Goal: Task Accomplishment & Management: Use online tool/utility

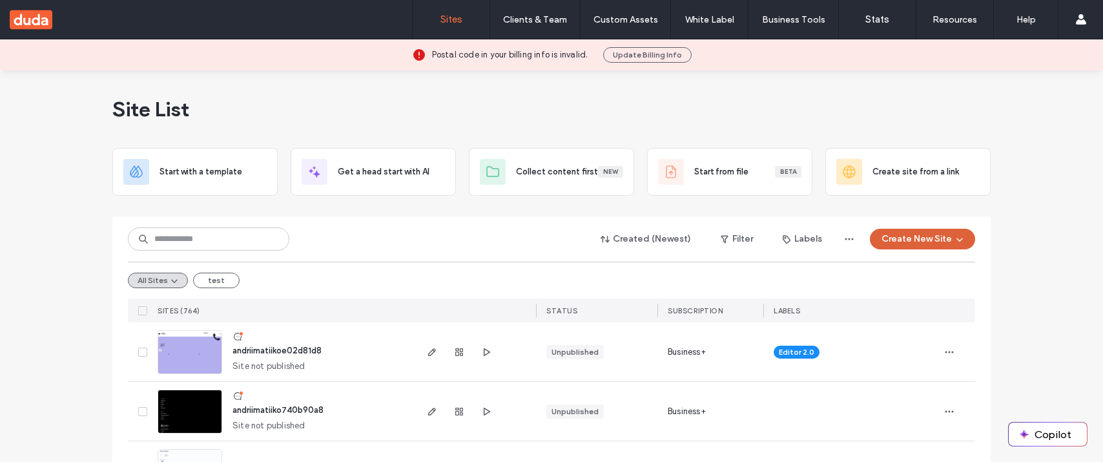
click at [895, 238] on button "Create New Site" at bounding box center [922, 239] width 105 height 21
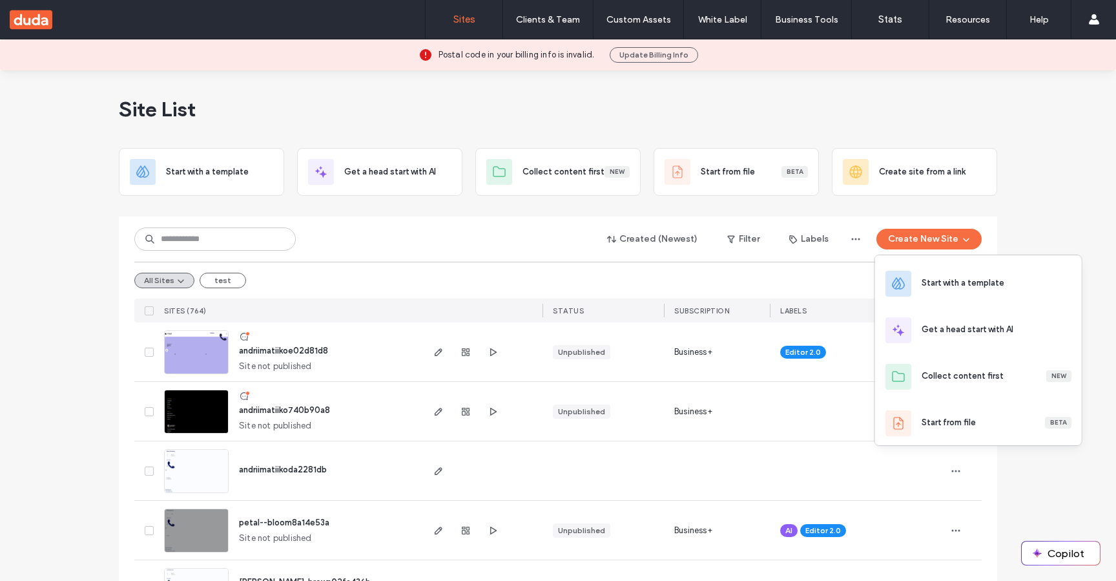
click at [838, 112] on div "Site List" at bounding box center [558, 109] width 878 height 78
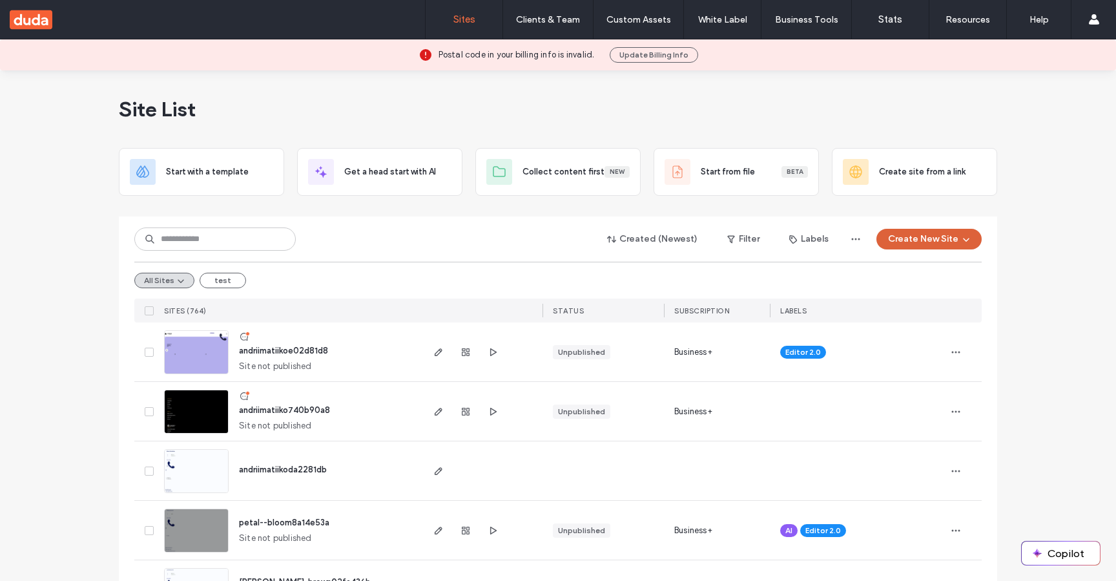
click at [897, 240] on button "Create New Site" at bounding box center [929, 239] width 105 height 21
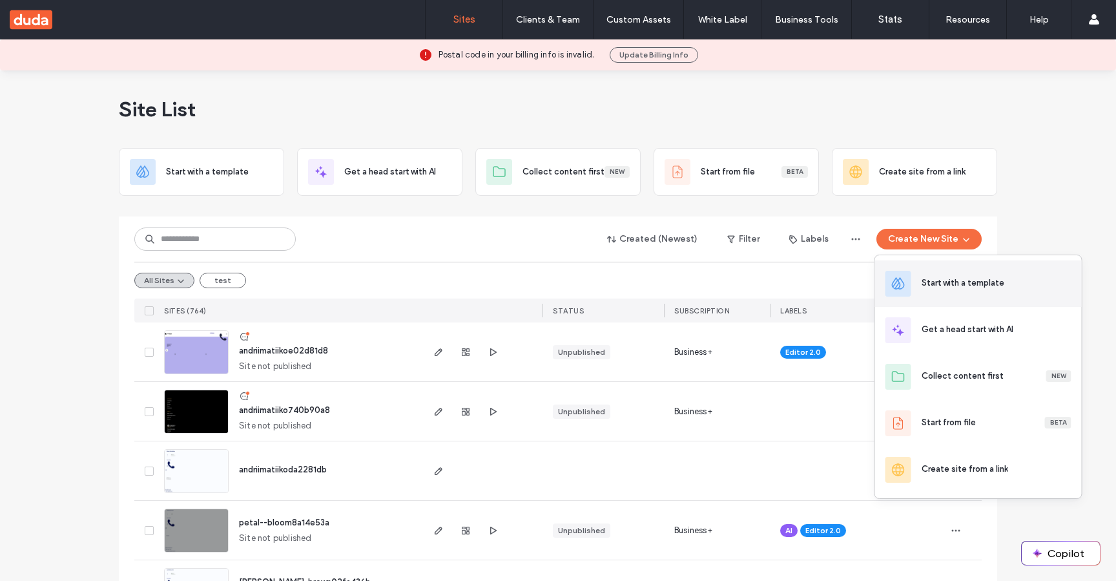
click at [928, 293] on div "Start with a template" at bounding box center [978, 283] width 207 height 47
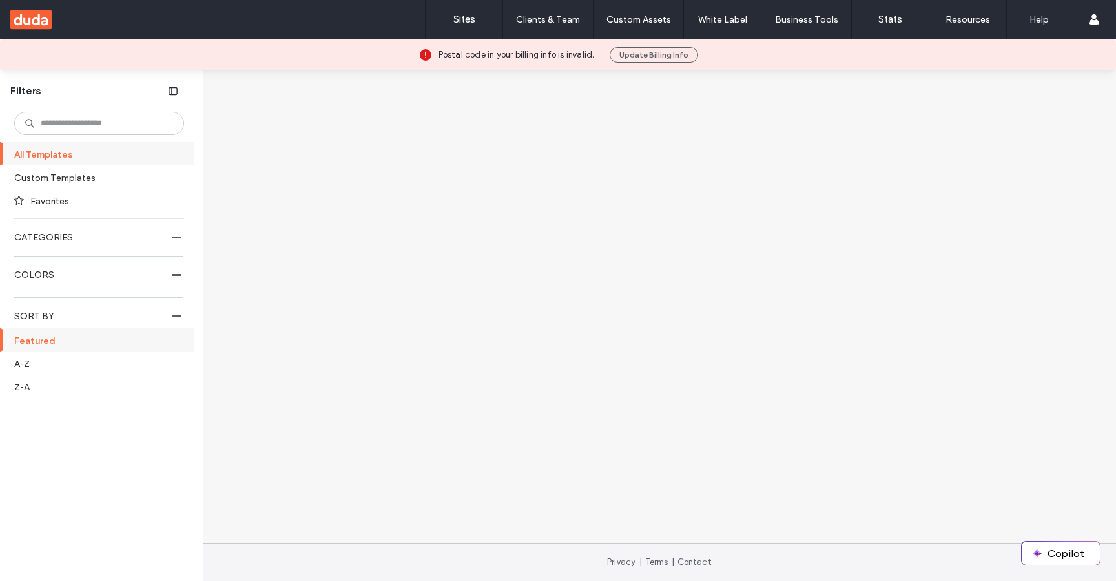
click at [421, 229] on div at bounding box center [659, 309] width 717 height 426
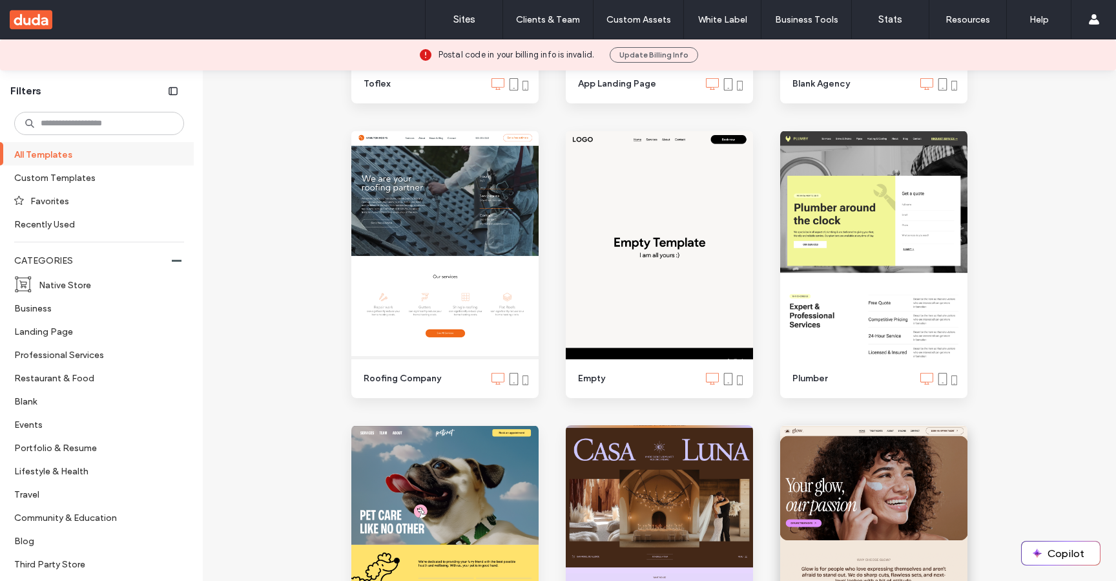
scroll to position [1138, 0]
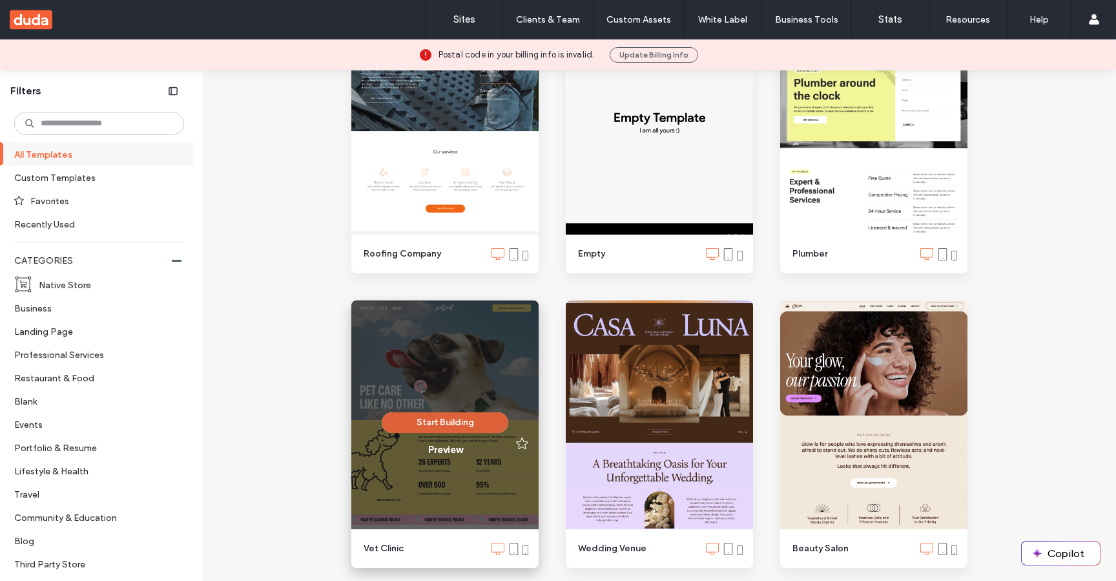
click at [424, 418] on button "Start Building" at bounding box center [445, 422] width 127 height 21
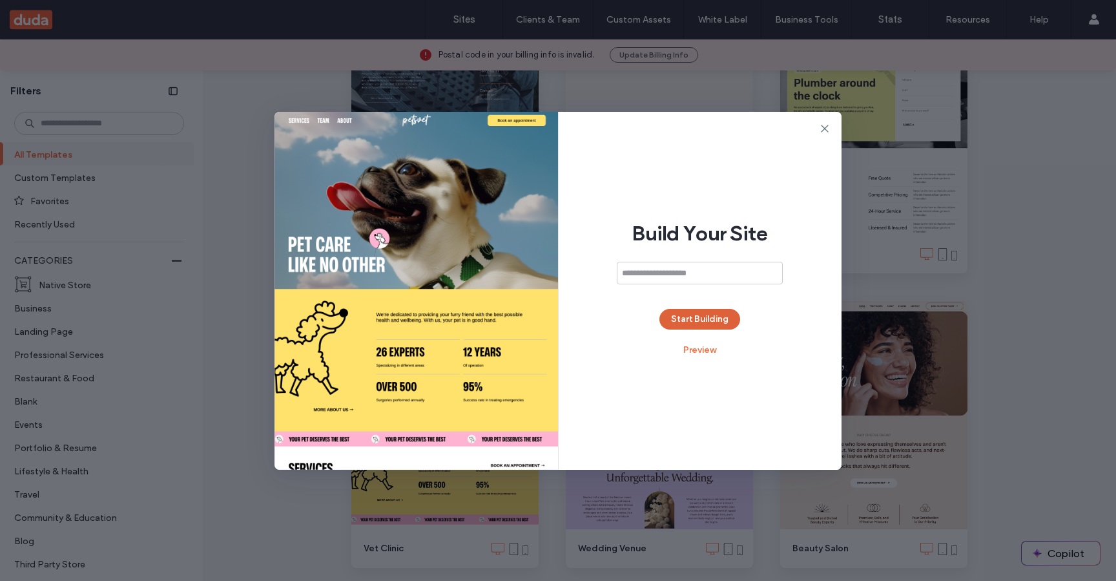
click at [706, 325] on button "Start Building" at bounding box center [699, 319] width 81 height 21
